Goal: Check status: Check status

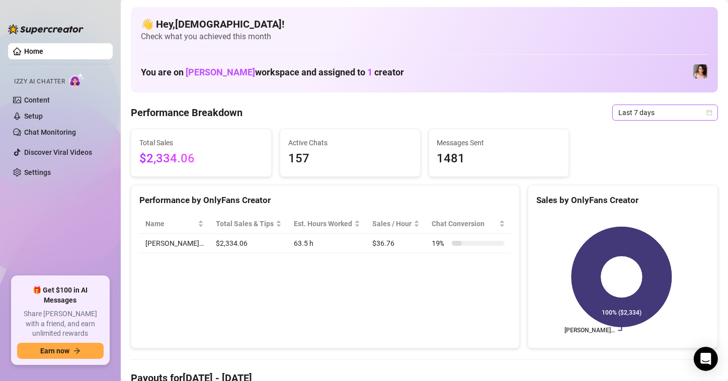
click at [706, 111] on icon "calendar" at bounding box center [709, 113] width 6 height 6
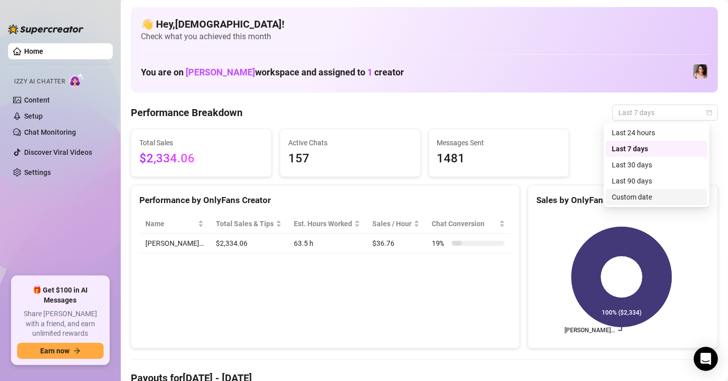
click at [619, 203] on div "Custom date" at bounding box center [657, 197] width 102 height 16
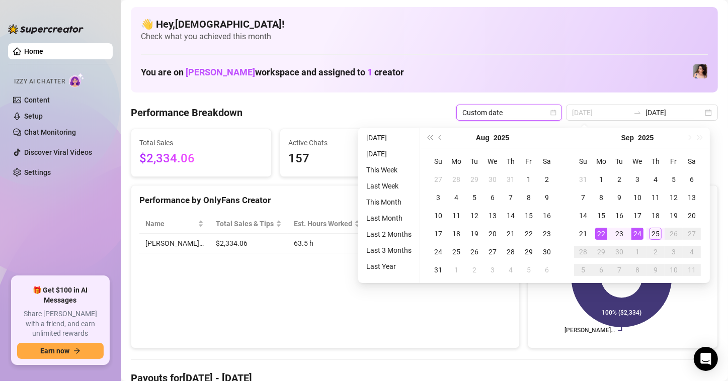
type input "[DATE]"
click at [605, 231] on div "22" at bounding box center [601, 234] width 12 height 12
type input "[DATE]"
click at [651, 231] on div "25" at bounding box center [655, 234] width 12 height 12
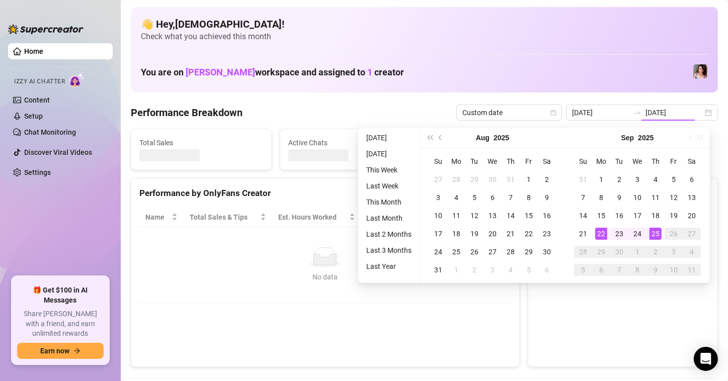
type input "[DATE]"
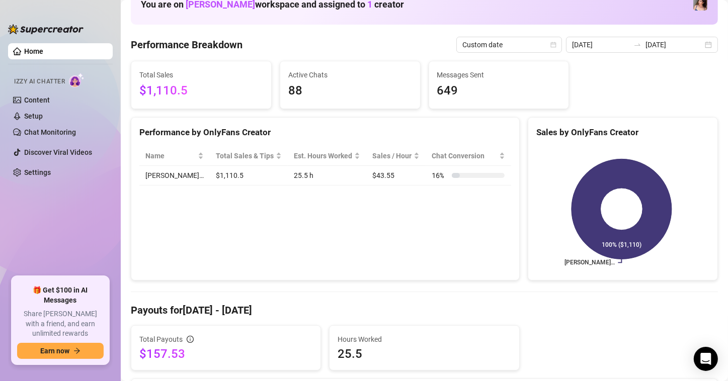
scroll to position [151, 0]
